Goal: Task Accomplishment & Management: Manage account settings

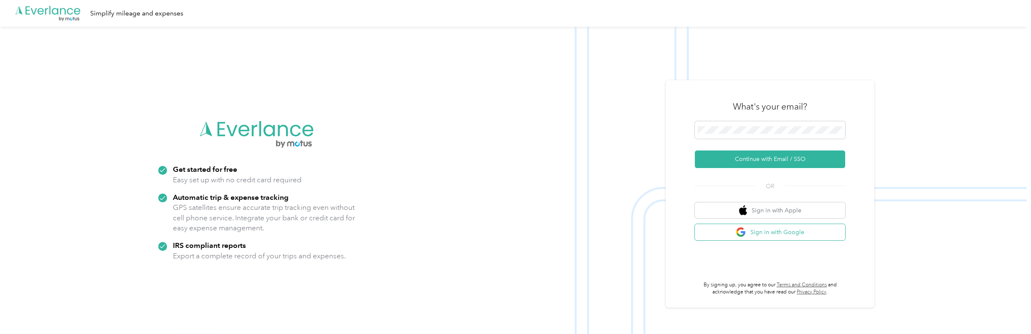
click at [601, 230] on button "Sign in with Google" at bounding box center [770, 232] width 150 height 16
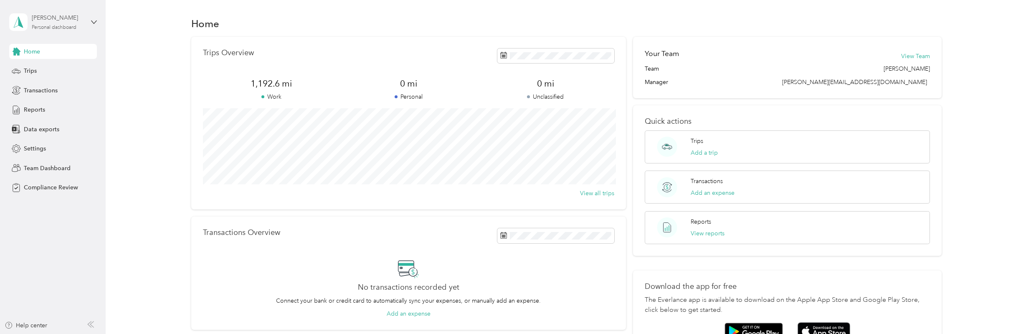
click at [57, 23] on div "[PERSON_NAME] Personal dashboard" at bounding box center [58, 21] width 52 height 17
click at [64, 67] on div "Team dashboard" at bounding box center [120, 63] width 211 height 15
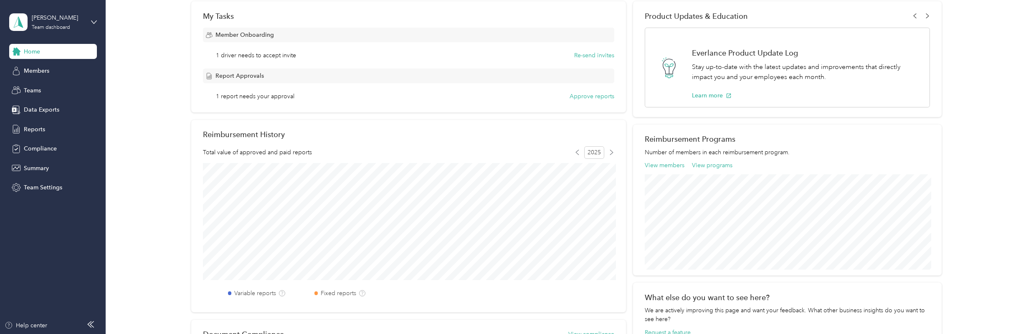
scroll to position [132, 0]
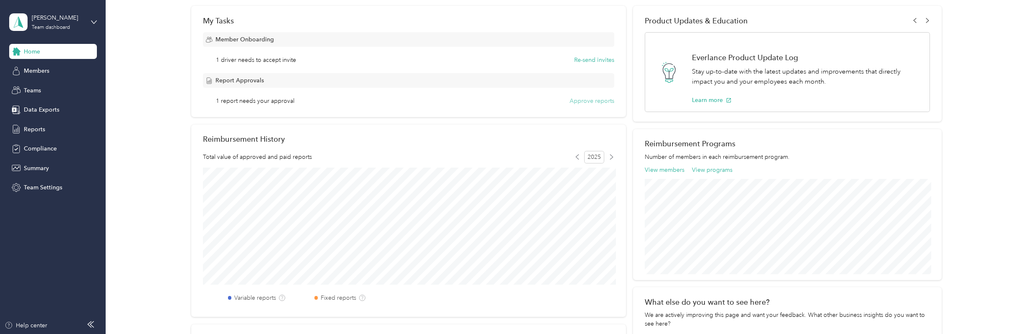
click at [594, 100] on button "Approve reports" at bounding box center [592, 100] width 45 height 9
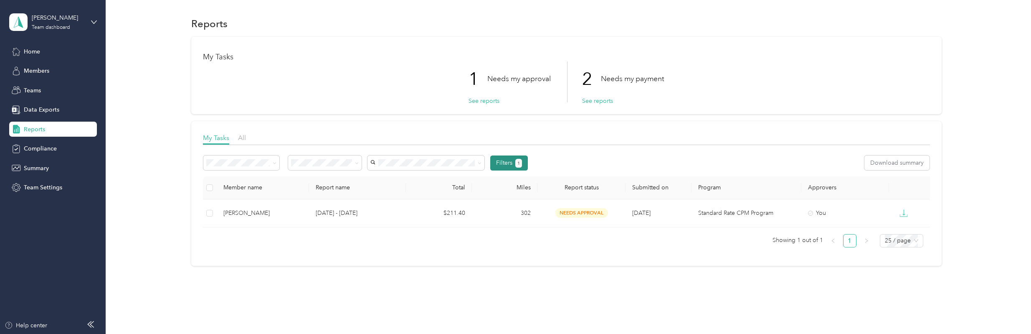
click at [518, 160] on span "1" at bounding box center [519, 164] width 3 height 8
click at [499, 162] on button "Filters 1" at bounding box center [509, 162] width 38 height 15
click at [601, 162] on div "Filters 1 Download summary" at bounding box center [566, 162] width 727 height 15
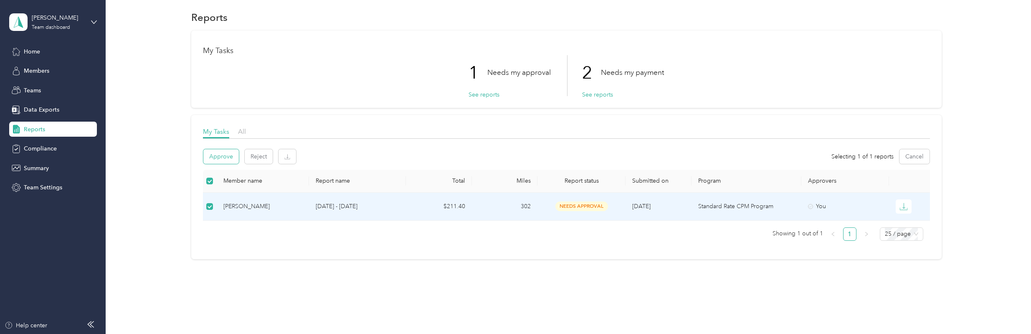
click at [223, 158] on button "Approve" at bounding box center [221, 156] width 36 height 15
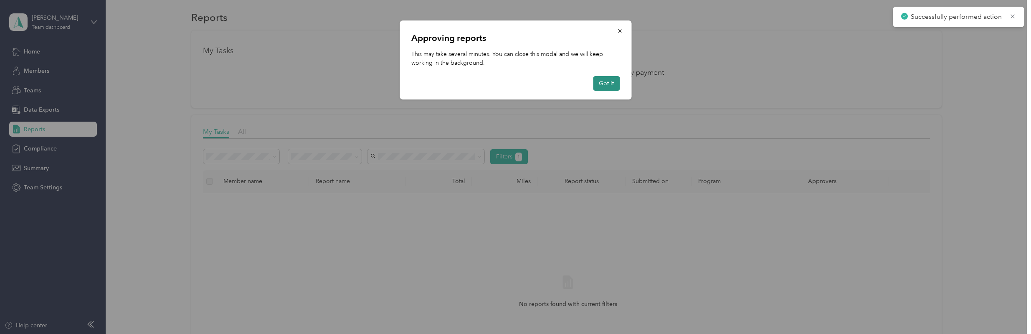
click at [601, 84] on button "Got it" at bounding box center [606, 83] width 27 height 15
